Goal: Task Accomplishment & Management: Complete application form

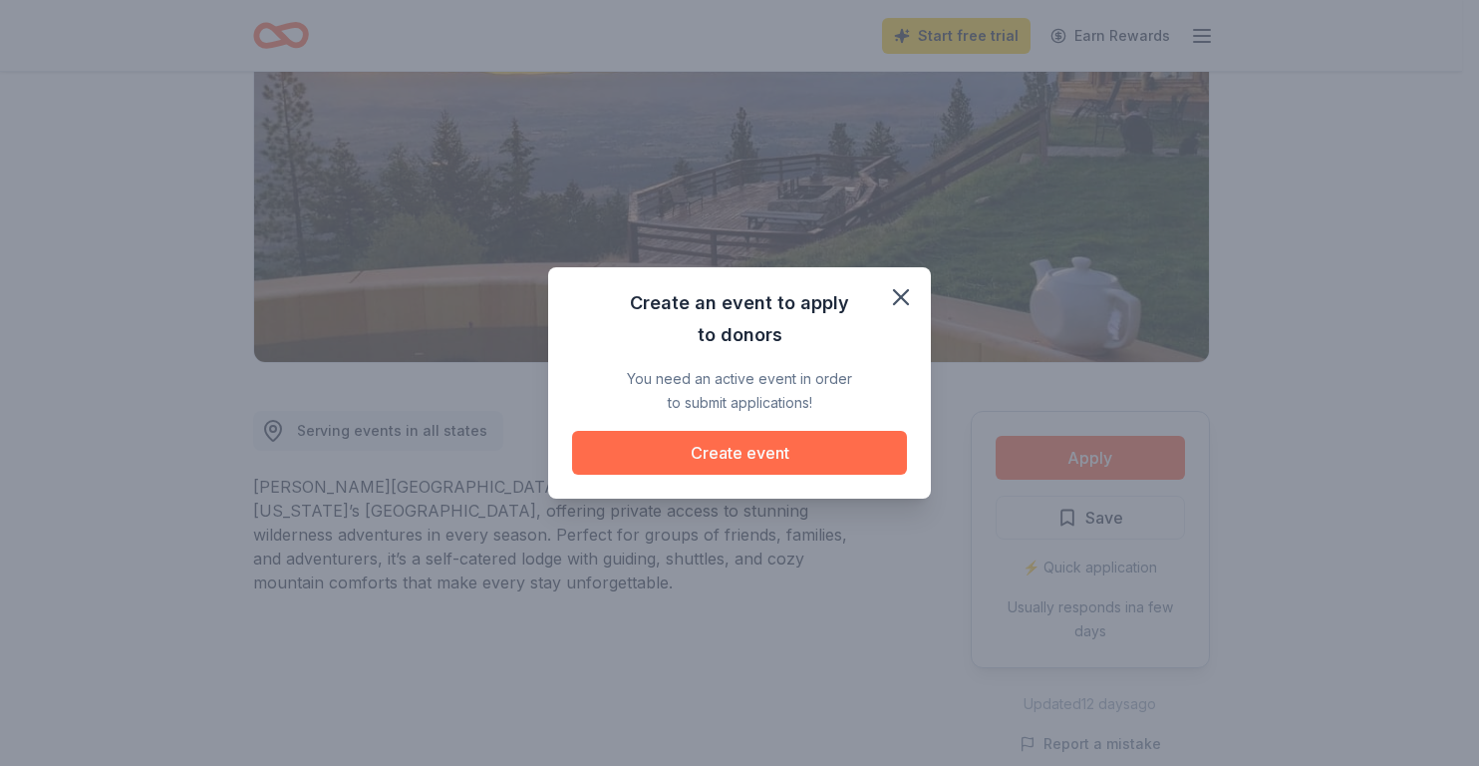
scroll to position [299, 0]
click at [763, 447] on button "Create event" at bounding box center [739, 453] width 335 height 44
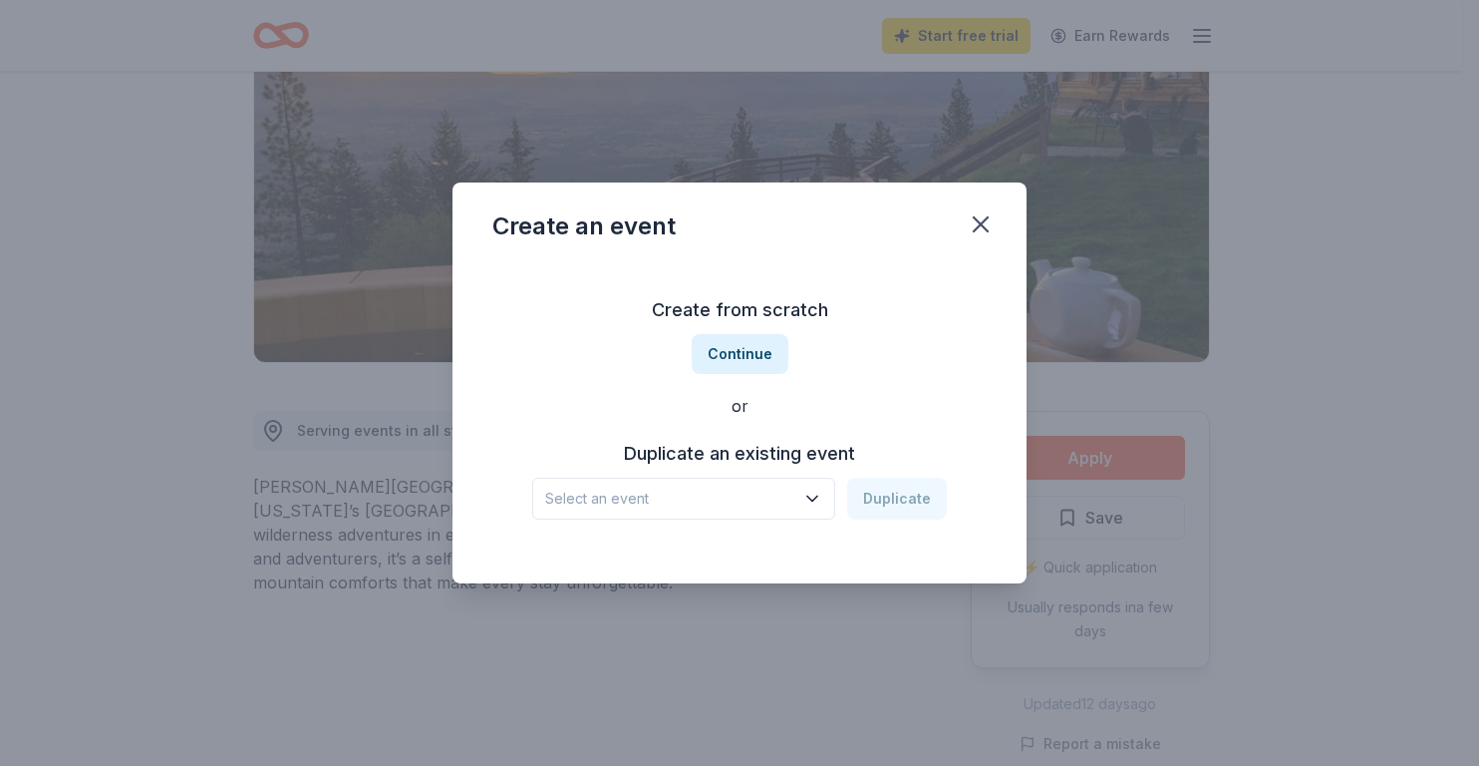
click at [786, 451] on h3 "Duplicate an existing event" at bounding box center [739, 454] width 415 height 32
click at [721, 458] on h3 "Duplicate an existing event" at bounding box center [739, 454] width 415 height 32
click at [647, 445] on h3 "Duplicate an existing event" at bounding box center [739, 454] width 415 height 32
click at [894, 499] on div "Select an event Duplicate" at bounding box center [739, 498] width 415 height 42
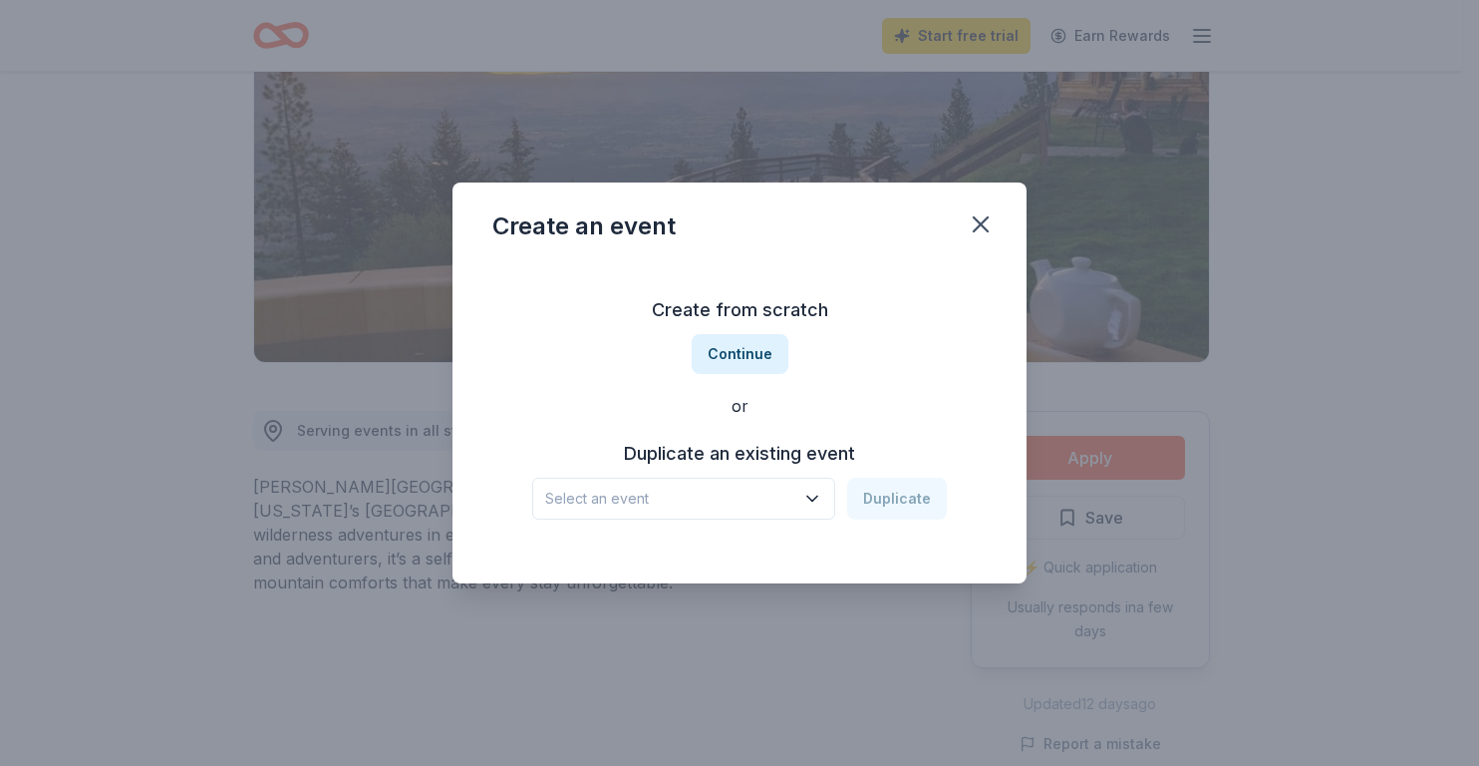
click at [737, 461] on h3 "Duplicate an existing event" at bounding box center [739, 454] width 415 height 32
click at [808, 495] on icon "button" at bounding box center [812, 498] width 20 height 20
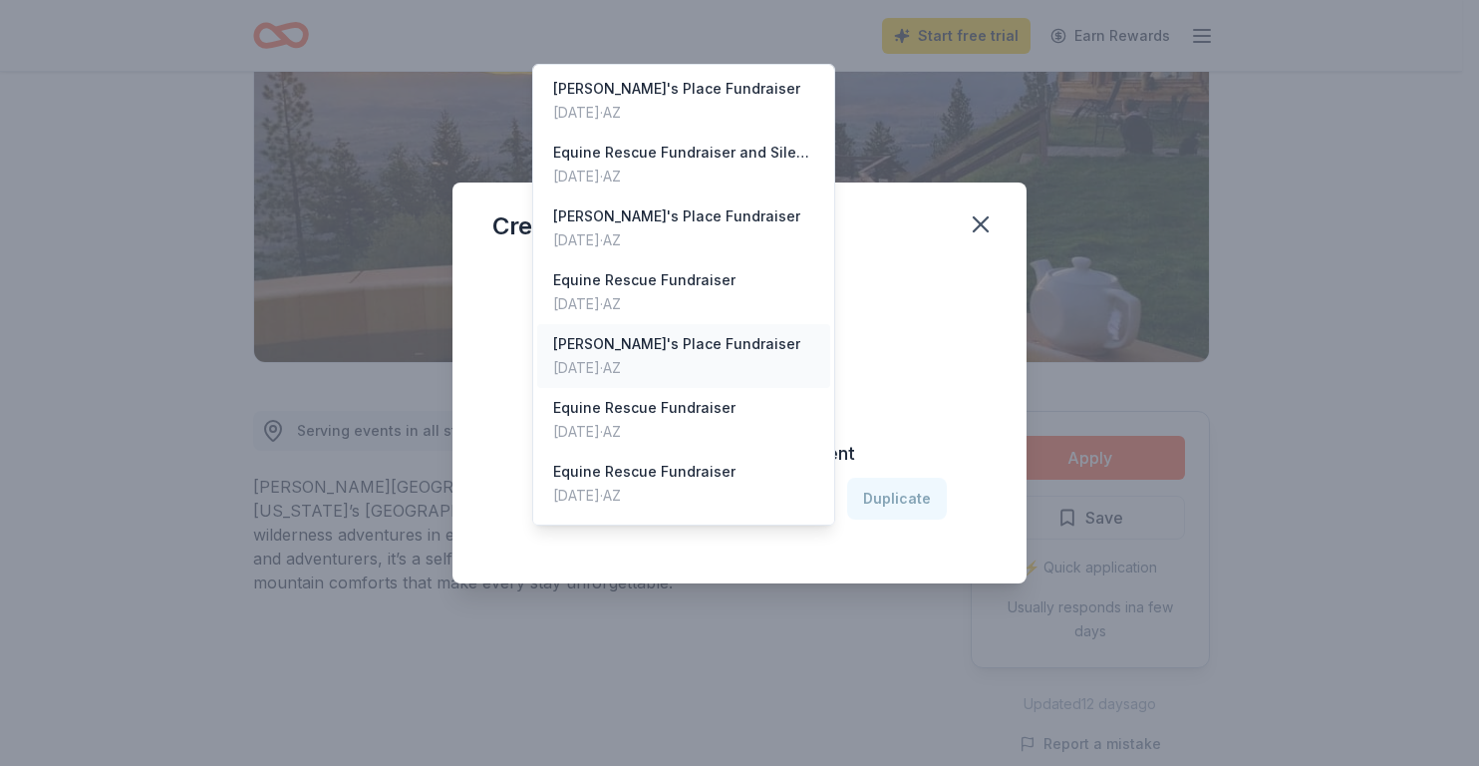
click at [647, 332] on div "[PERSON_NAME]'s Place Fundraiser" at bounding box center [676, 344] width 247 height 24
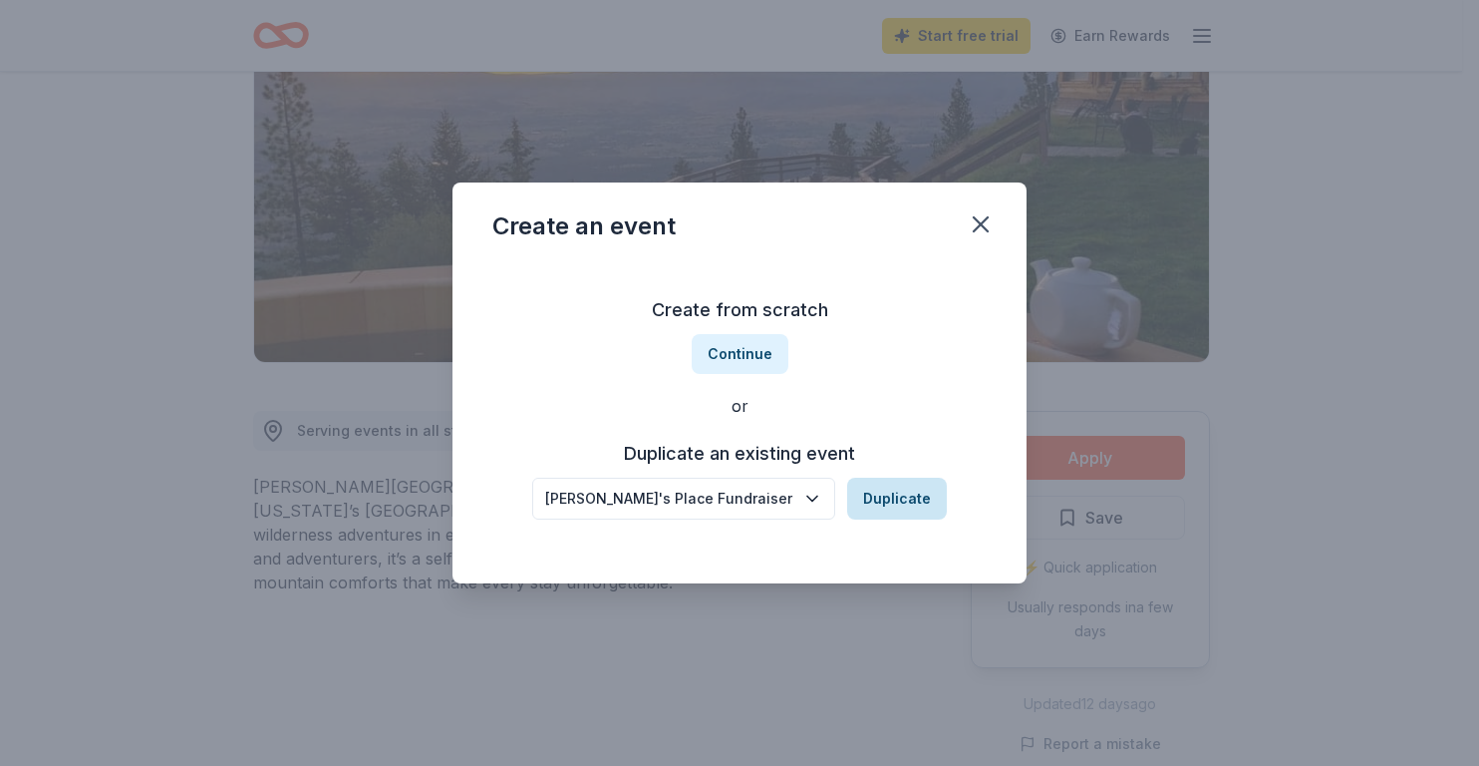
click at [904, 489] on button "Duplicate" at bounding box center [897, 498] width 100 height 42
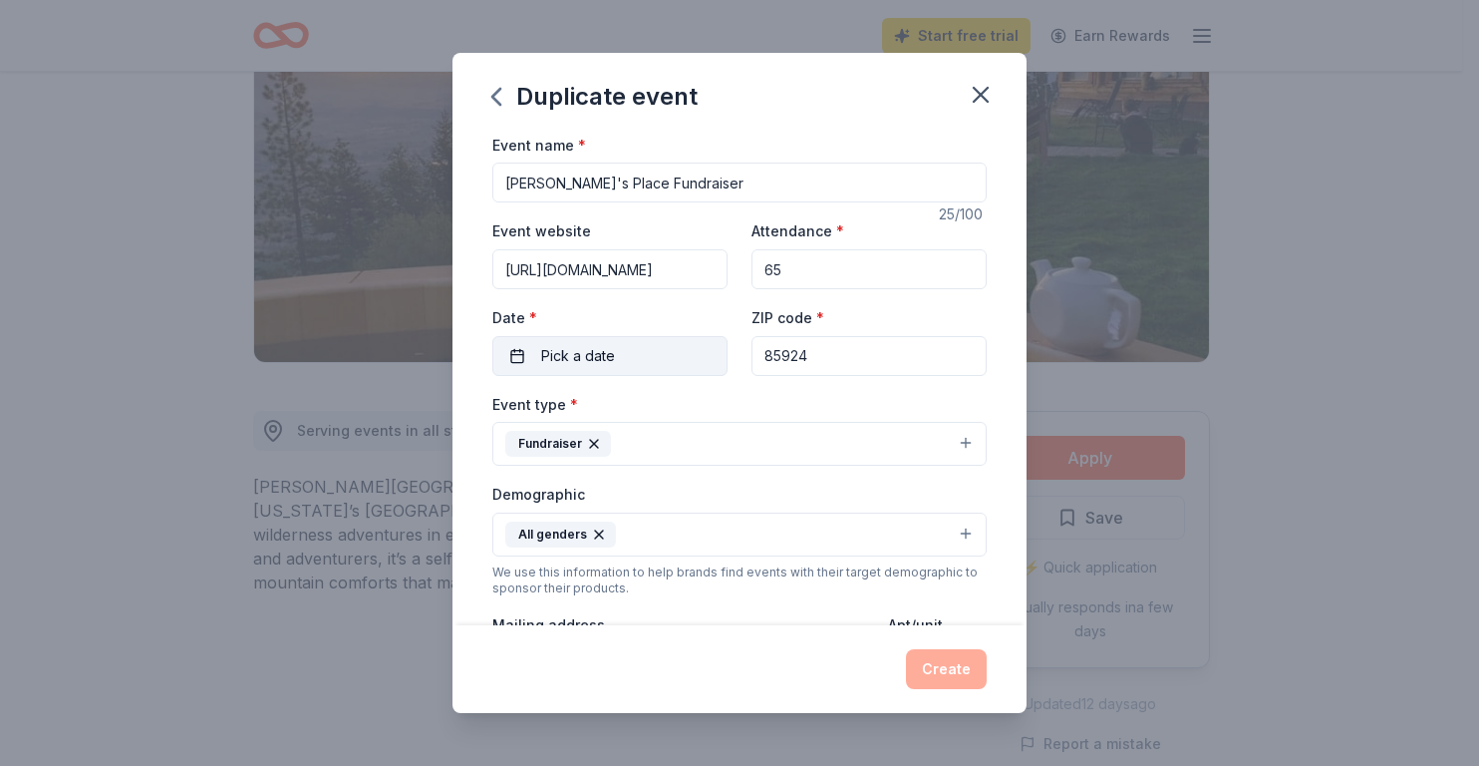
click at [517, 357] on button "Pick a date" at bounding box center [609, 356] width 235 height 40
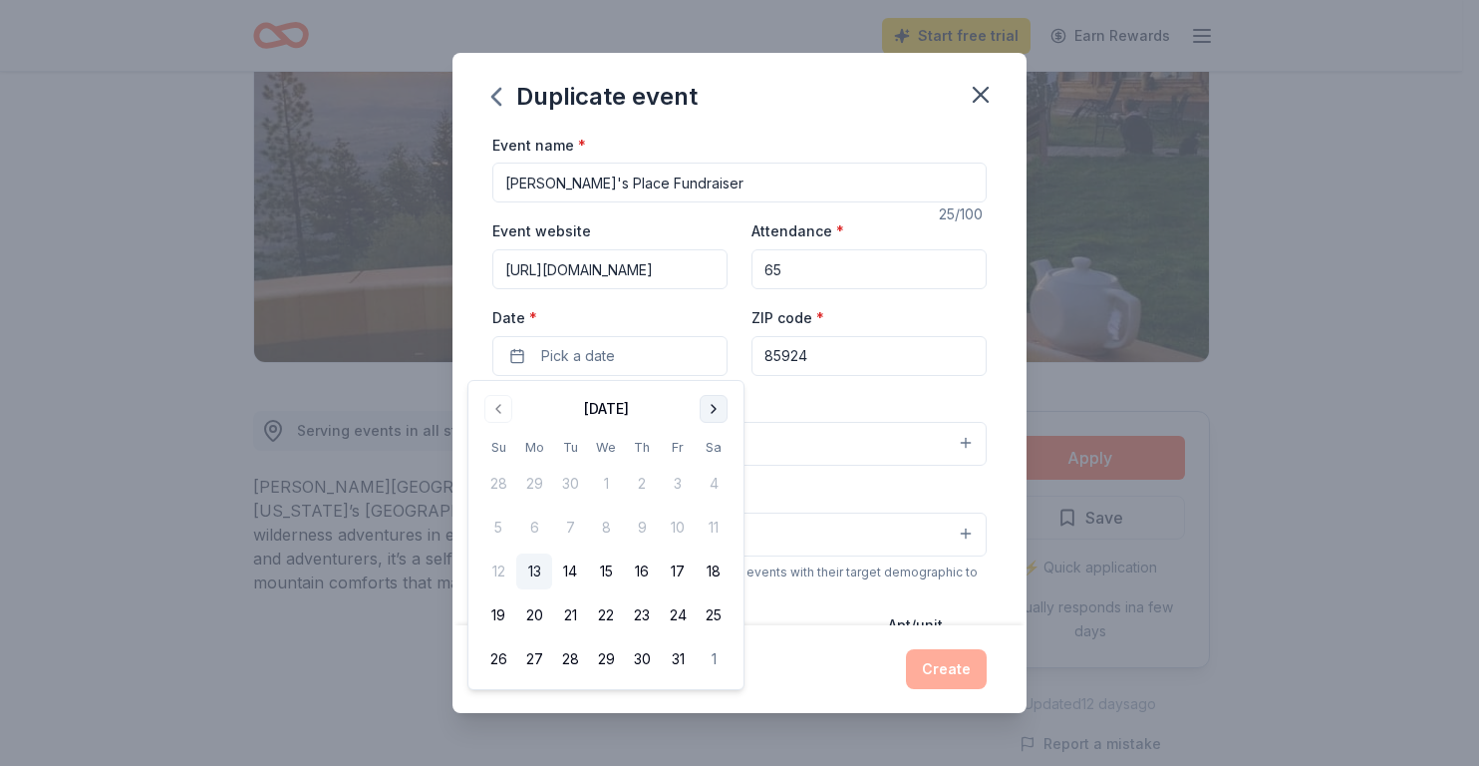
click at [708, 405] on button "Go to next month" at bounding box center [714, 409] width 28 height 28
click at [706, 524] on button "8" at bounding box center [714, 527] width 36 height 36
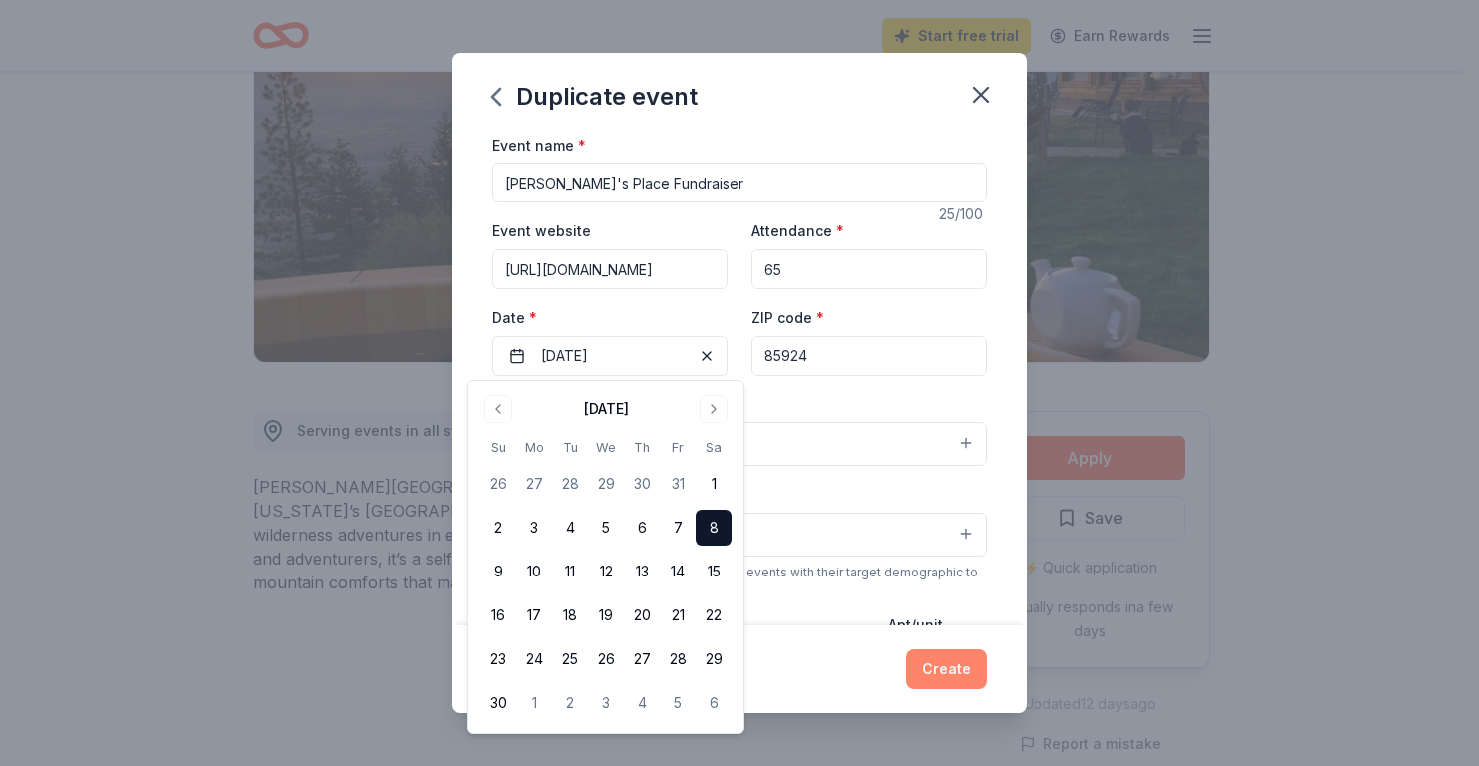
click at [949, 670] on button "Create" at bounding box center [946, 669] width 81 height 40
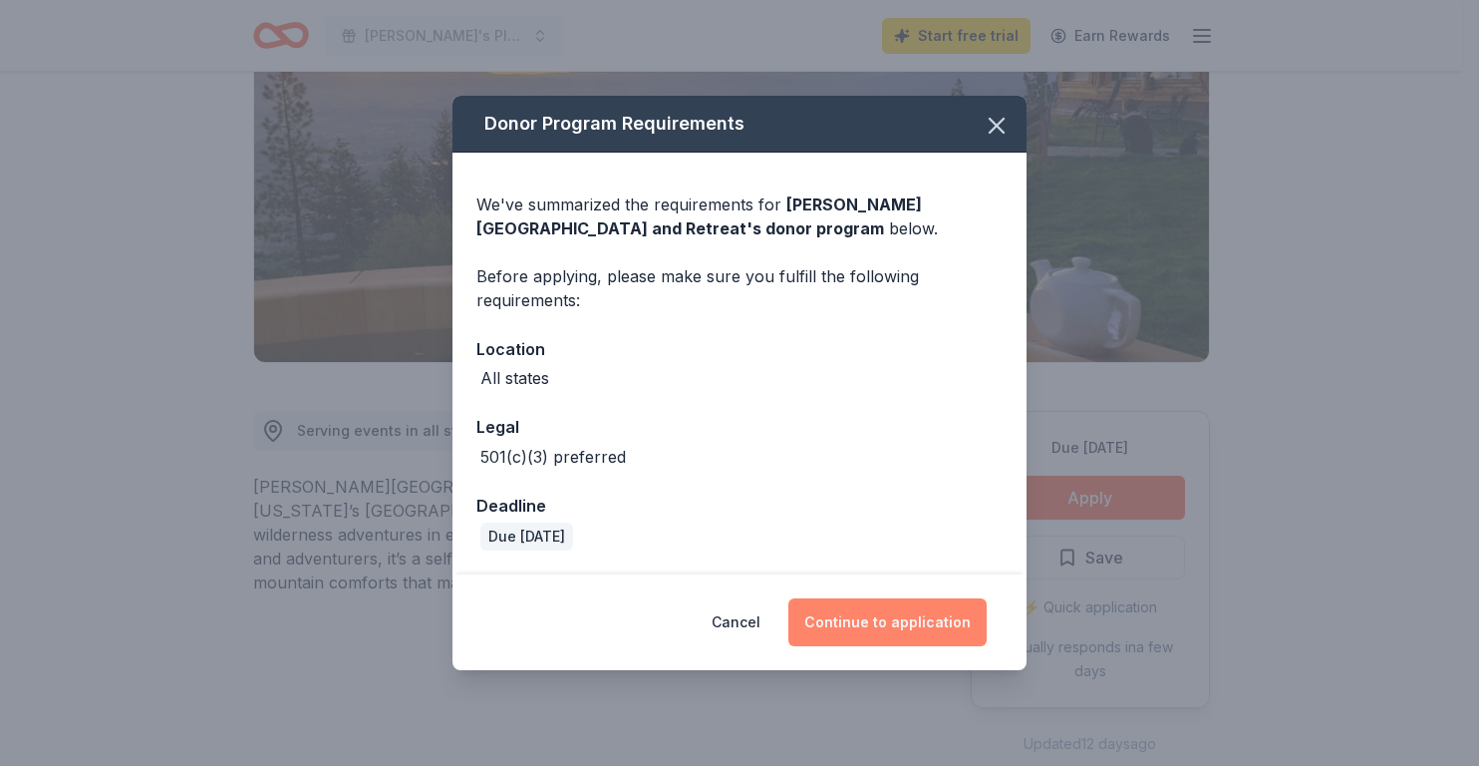
click at [854, 613] on button "Continue to application" at bounding box center [887, 622] width 198 height 48
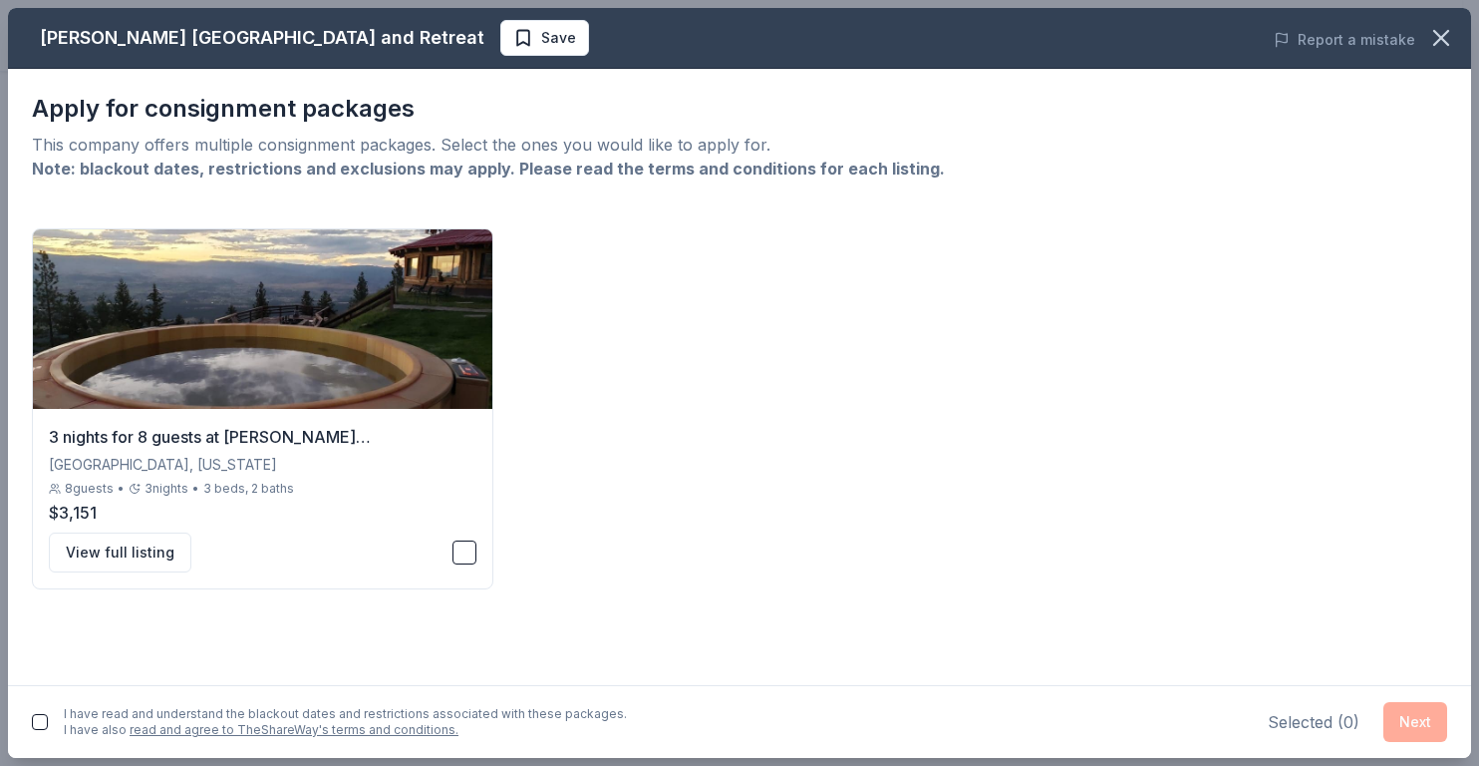
click at [36, 722] on button "button" at bounding box center [40, 722] width 16 height 16
click at [462, 547] on button "button" at bounding box center [465, 552] width 24 height 24
click at [1412, 722] on button "Next" at bounding box center [1416, 722] width 64 height 40
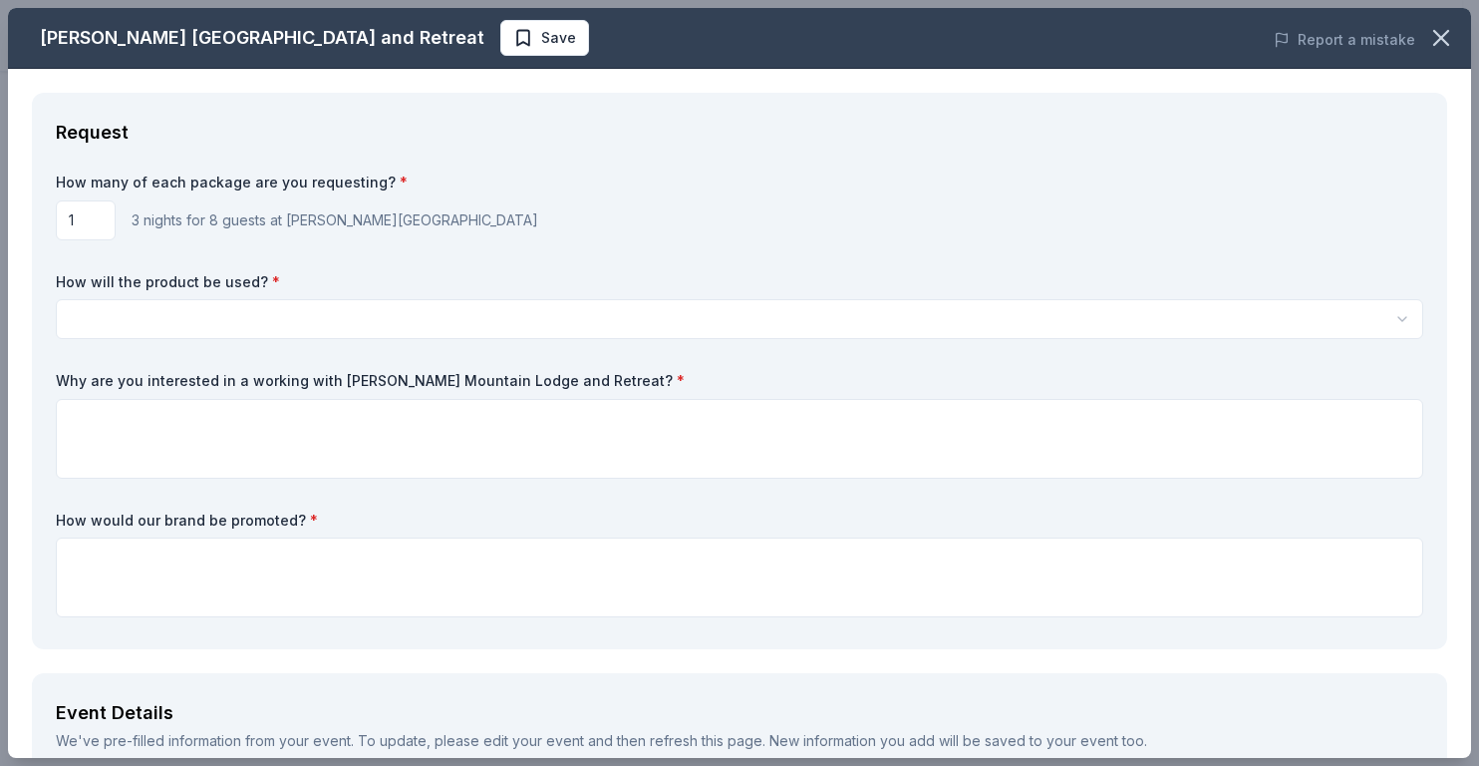
click at [155, 314] on html "[PERSON_NAME]'s Place Fundraiser Start free trial Earn Rewards Due [DATE] Share…" at bounding box center [739, 84] width 1479 height 766
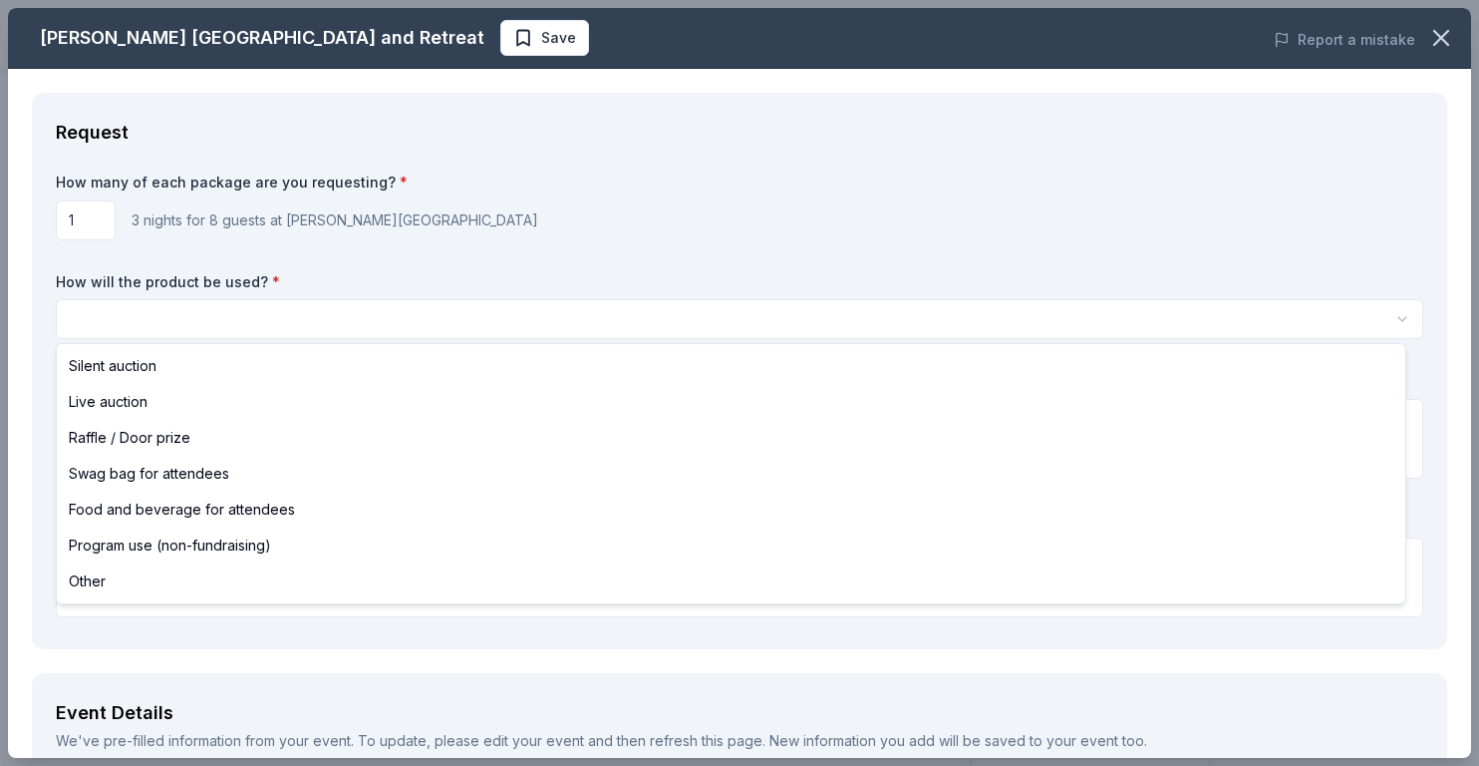
select select "silentAuction"
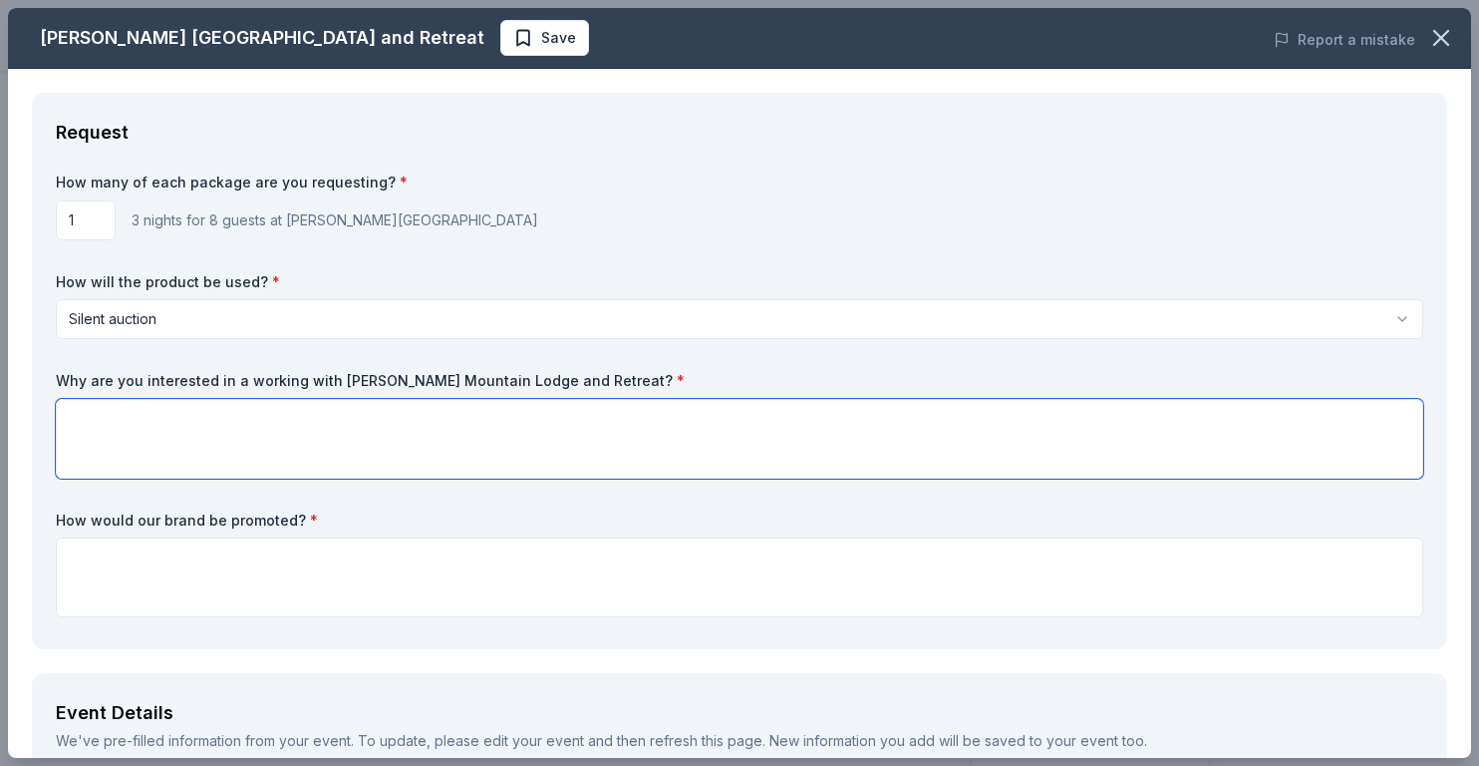
drag, startPoint x: 92, startPoint y: 425, endPoint x: 417, endPoint y: 491, distance: 331.7
click at [92, 427] on textarea at bounding box center [740, 439] width 1368 height 80
type textarea "Yes if I wasn't so old. Thank you for the offer."
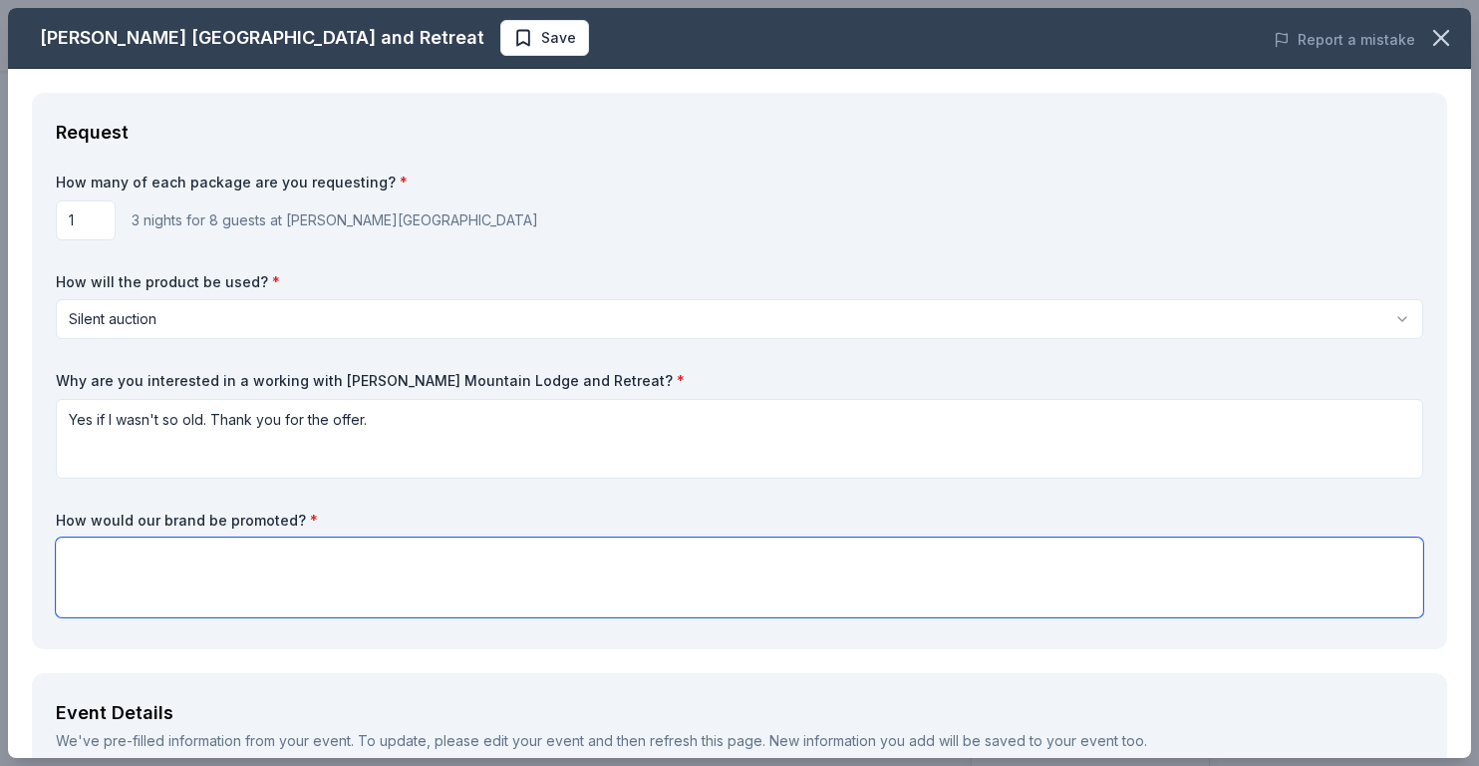
click at [132, 581] on textarea at bounding box center [740, 577] width 1368 height 80
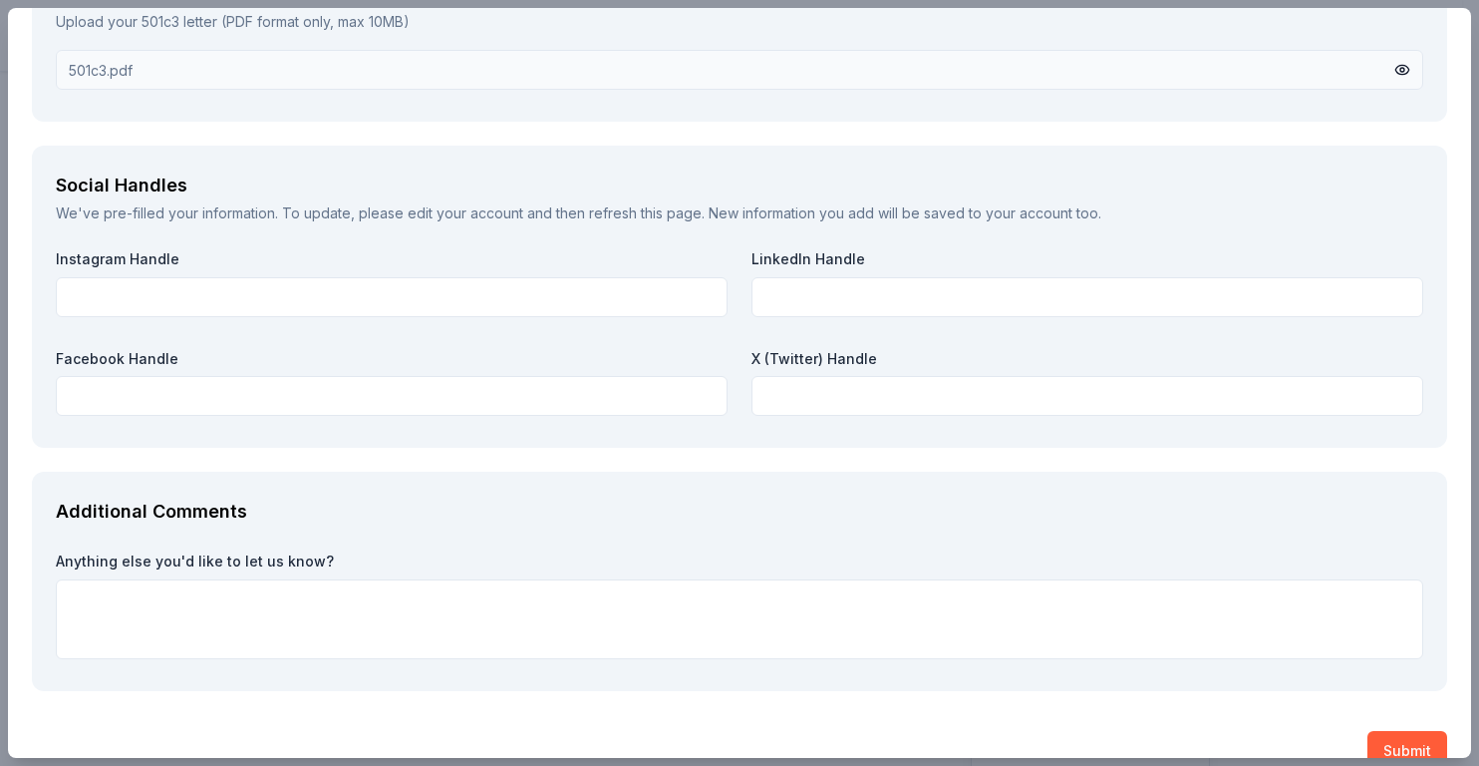
scroll to position [2073, 0]
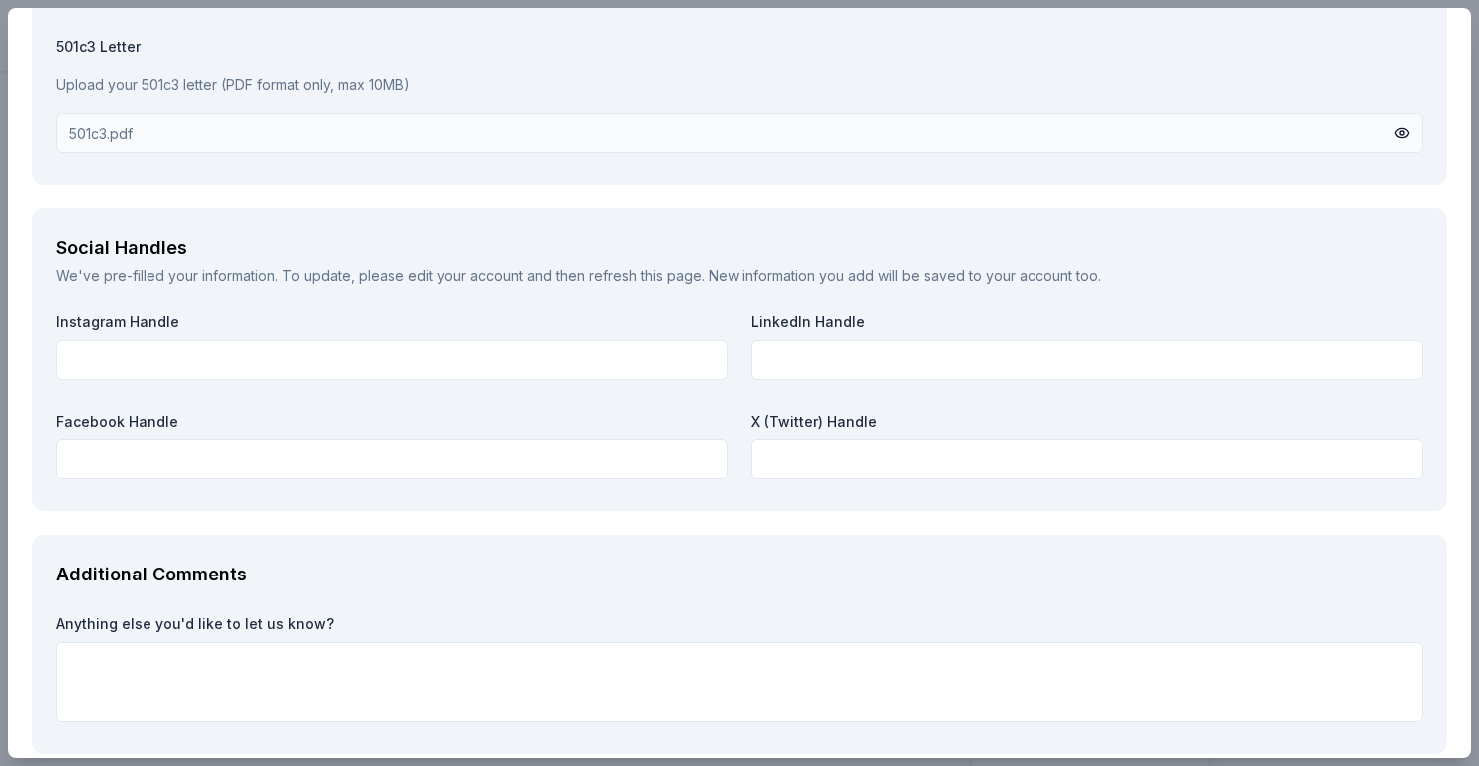
type textarea "Though social media and off my sites on FB."
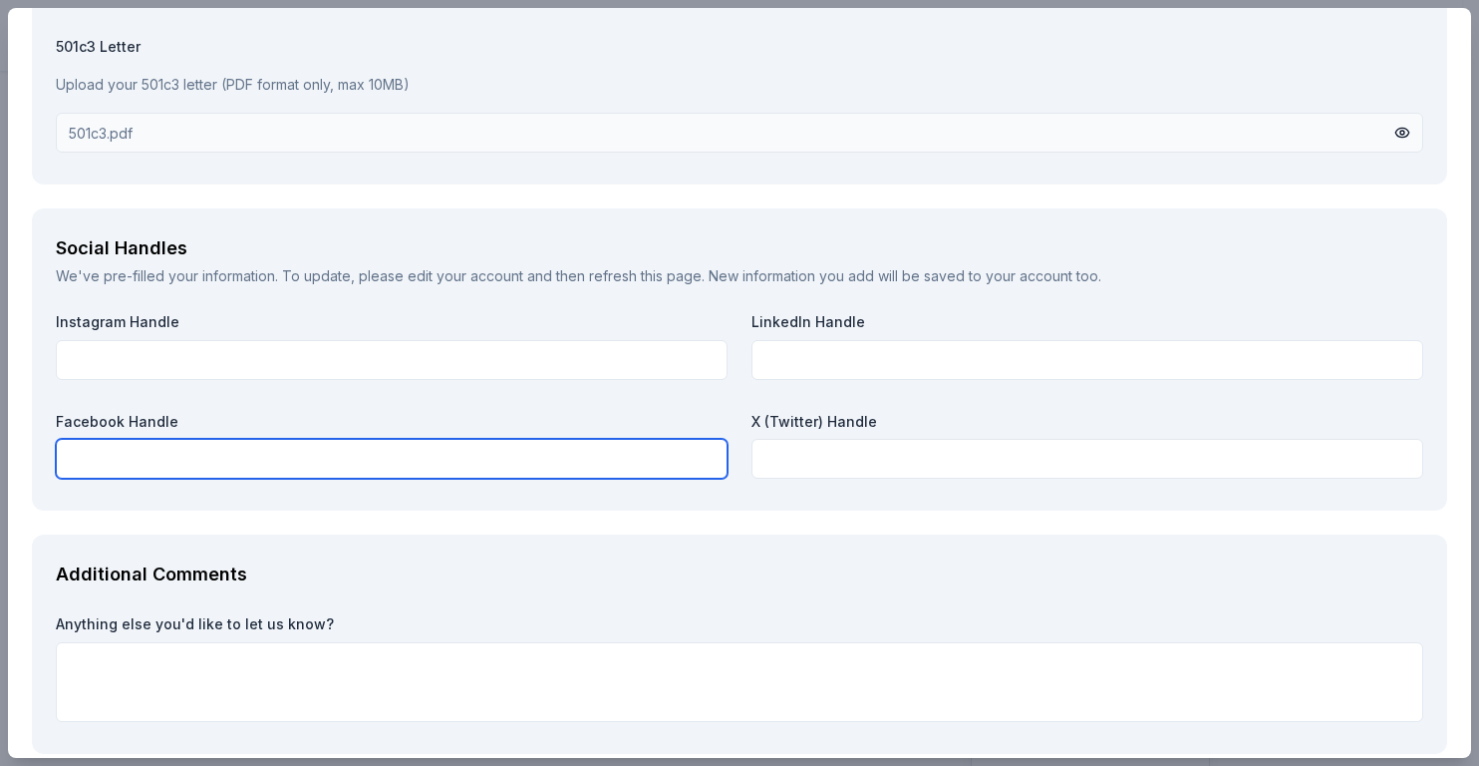
click at [134, 448] on input "text" at bounding box center [392, 459] width 672 height 40
paste input "[URL][DOMAIN_NAME]"
type input "[URL][DOMAIN_NAME]"
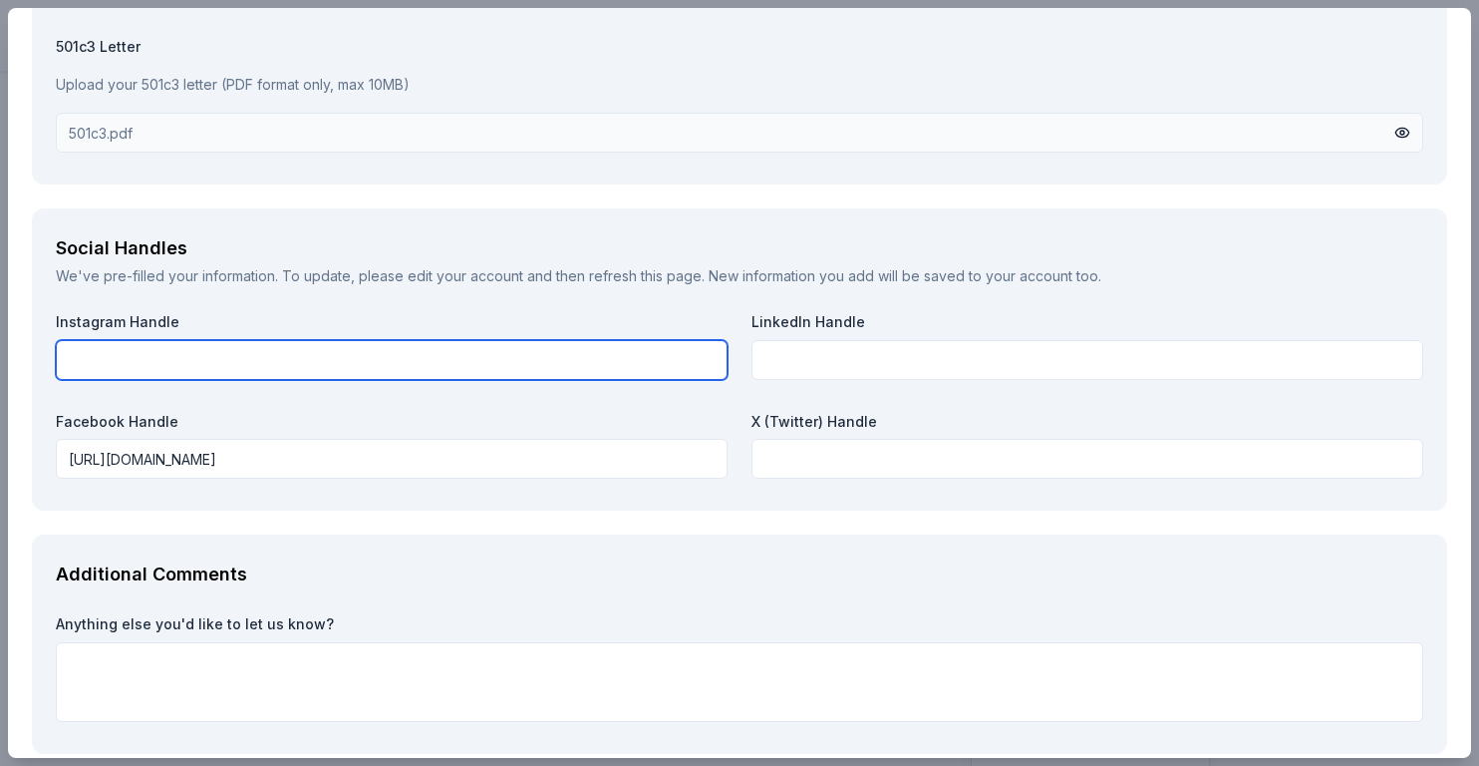
click at [203, 358] on input "text" at bounding box center [392, 360] width 672 height 40
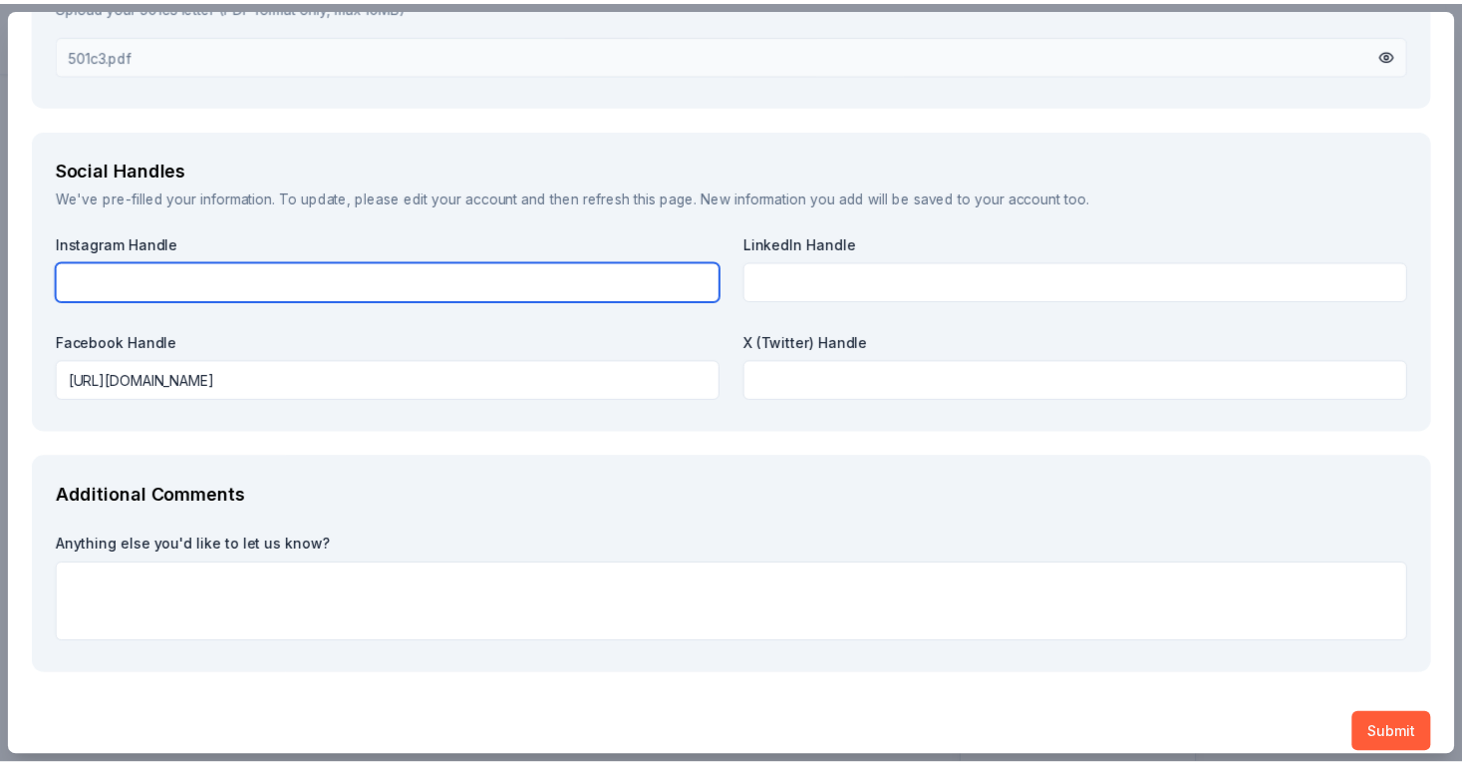
scroll to position [2173, 0]
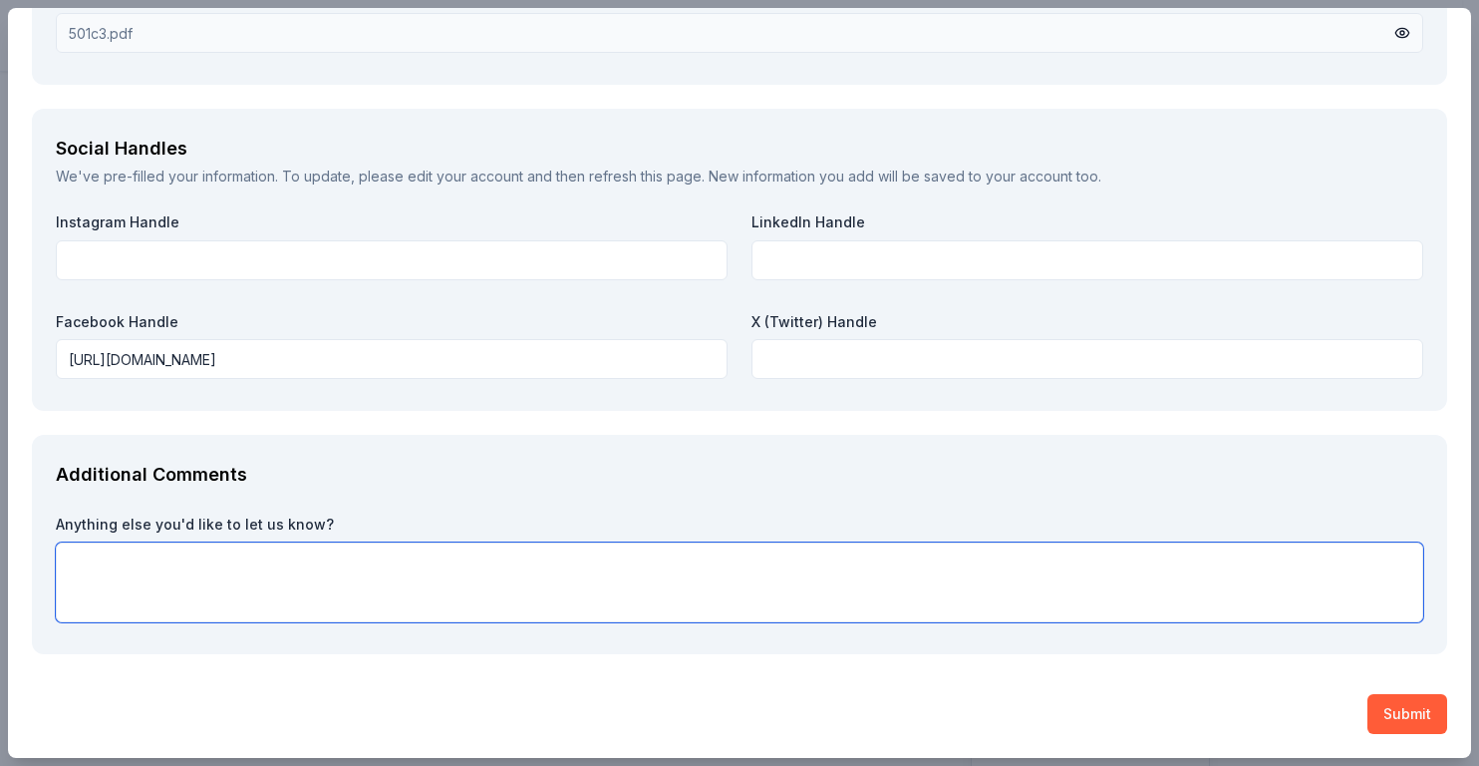
click at [189, 567] on textarea at bounding box center [740, 582] width 1368 height 80
click at [364, 563] on textarea "We also help to save the Mammoth [PERSON_NAME]'s along wwith the rescue" at bounding box center [740, 582] width 1368 height 80
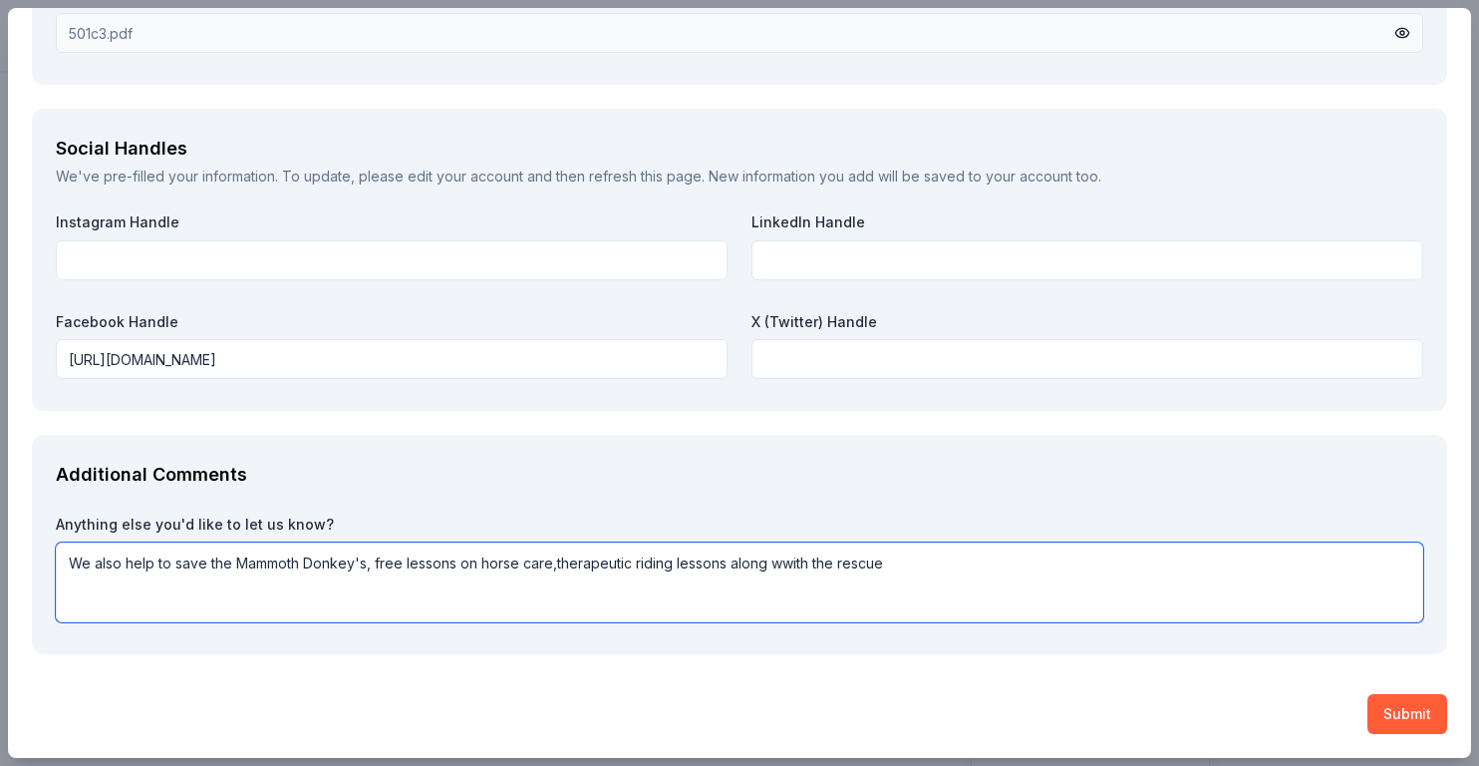
click at [783, 571] on textarea "We also help to save the Mammoth Donkey's, free lessons on horse care,therapeut…" at bounding box center [740, 582] width 1368 height 80
click at [724, 564] on textarea "We also help to save the Mammoth Donkey's, free lessons on horse care,therapeut…" at bounding box center [740, 582] width 1368 height 80
click at [768, 552] on textarea "We also help to save the Mammoth Donkey's, free lessons on horse care,therapeut…" at bounding box center [740, 582] width 1368 height 80
click at [806, 561] on textarea "We also help to save the Mammoth Donkey's, free lessons on horse care,therapeut…" at bounding box center [740, 582] width 1368 height 80
click at [1008, 558] on textarea "We also help to save the Mammoth Donkey's, free lessons on horse care,therapeut…" at bounding box center [740, 582] width 1368 height 80
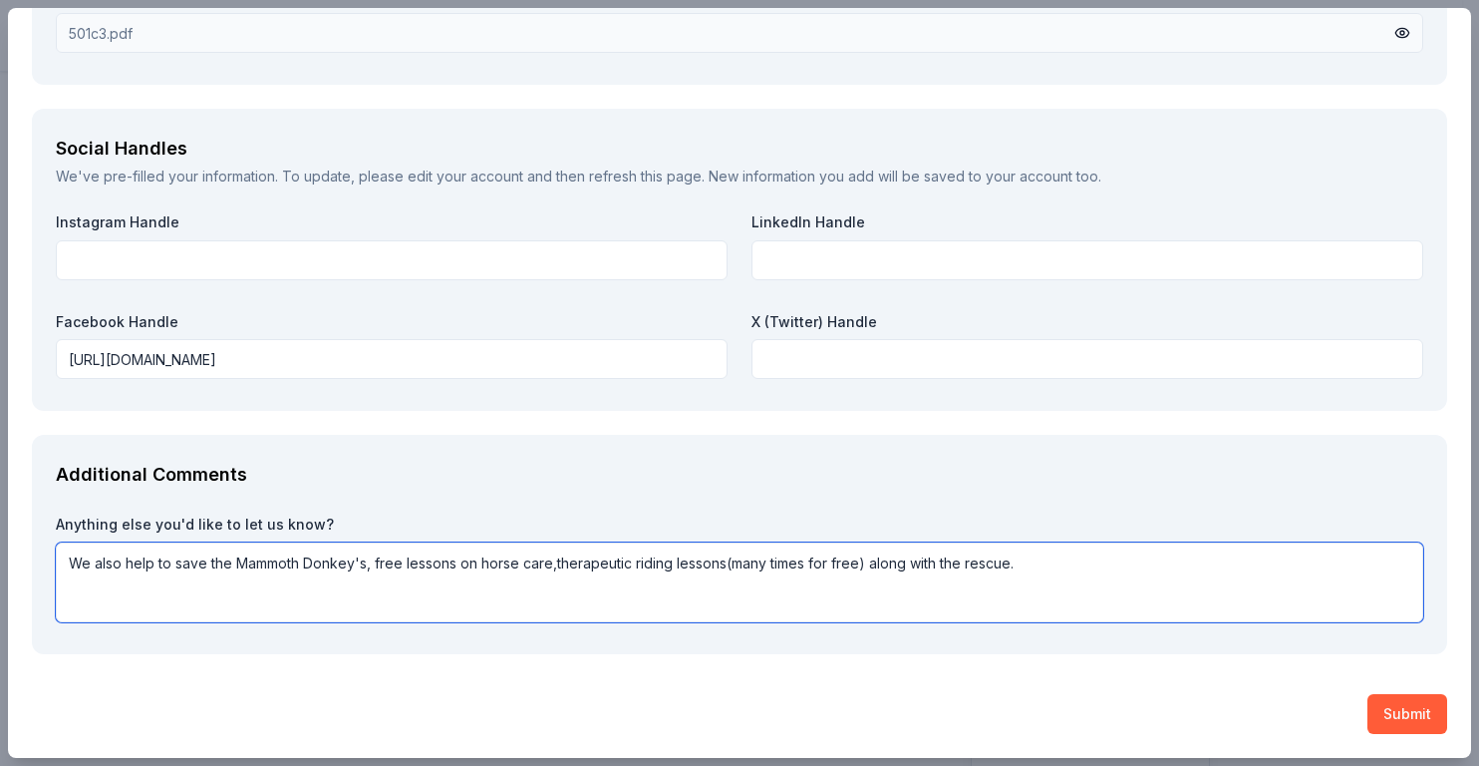
click at [369, 564] on textarea "We also help to save the Mammoth Donkey's, free lessons on horse care,therapeut…" at bounding box center [740, 582] width 1368 height 80
click at [585, 563] on textarea "We also help to save the Mammoth Donkey's who are on the endangered list. free …" at bounding box center [740, 582] width 1368 height 80
click at [772, 560] on textarea "We also help to save the Mammoth Donkey's who are on the endangered list. Free …" at bounding box center [740, 582] width 1368 height 80
type textarea "We also help to save the Mammoth Donkey's who are on the endangered list. Free …"
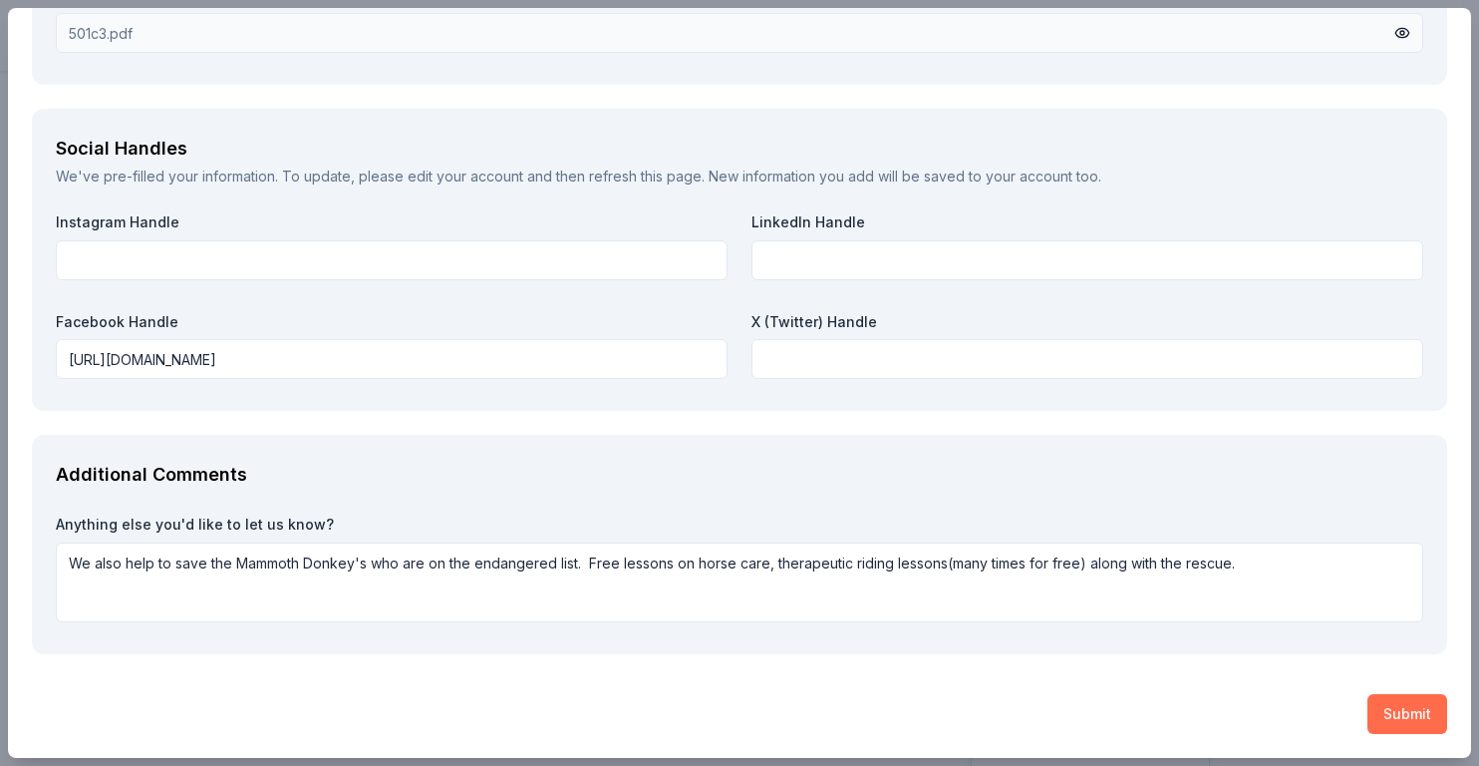
click at [1397, 706] on button "Submit" at bounding box center [1408, 714] width 80 height 40
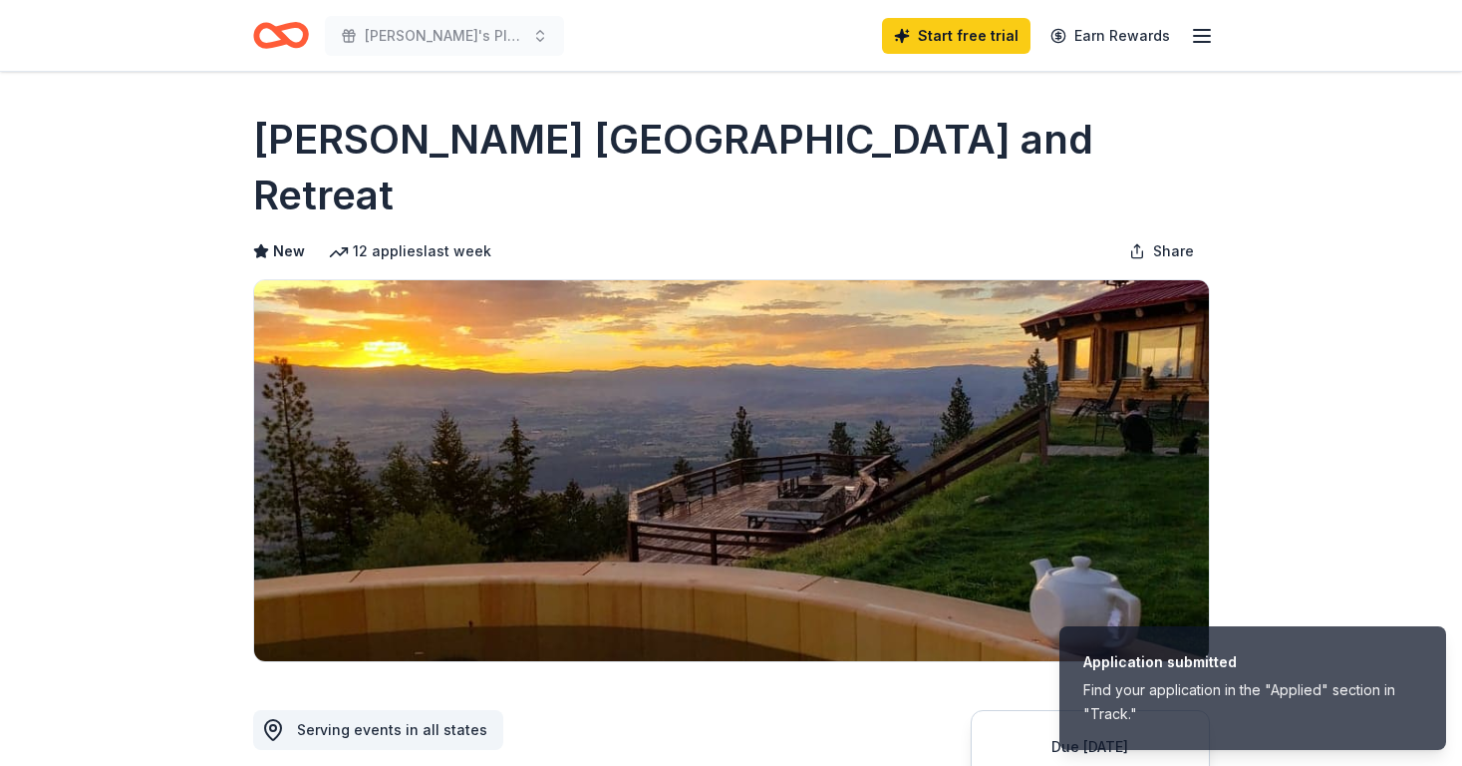
scroll to position [0, 0]
